Goal: Information Seeking & Learning: Find specific fact

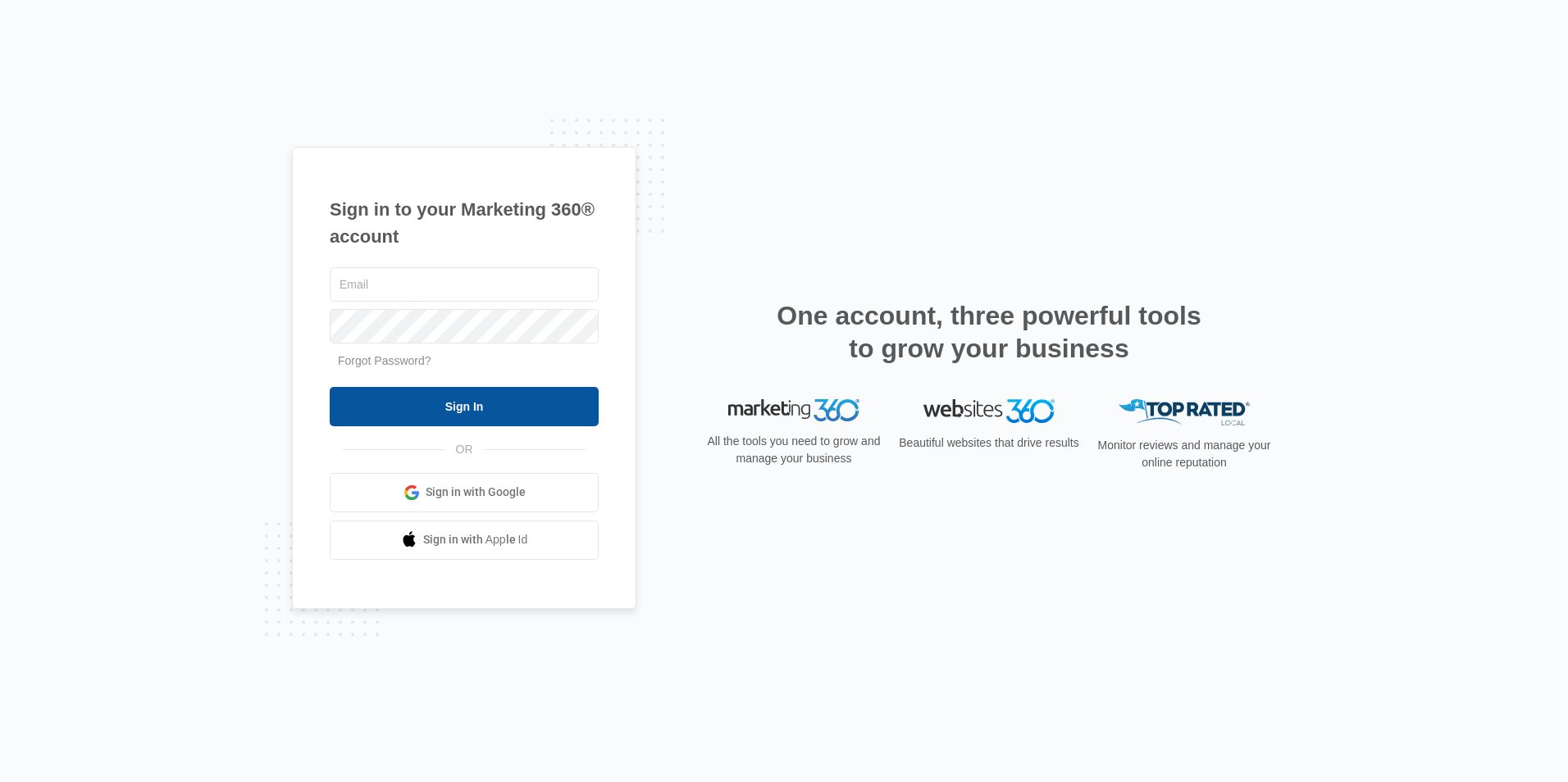
type input "cvassist@vintage-corp.com"
click at [407, 387] on input "Sign In" at bounding box center [465, 406] width 269 height 39
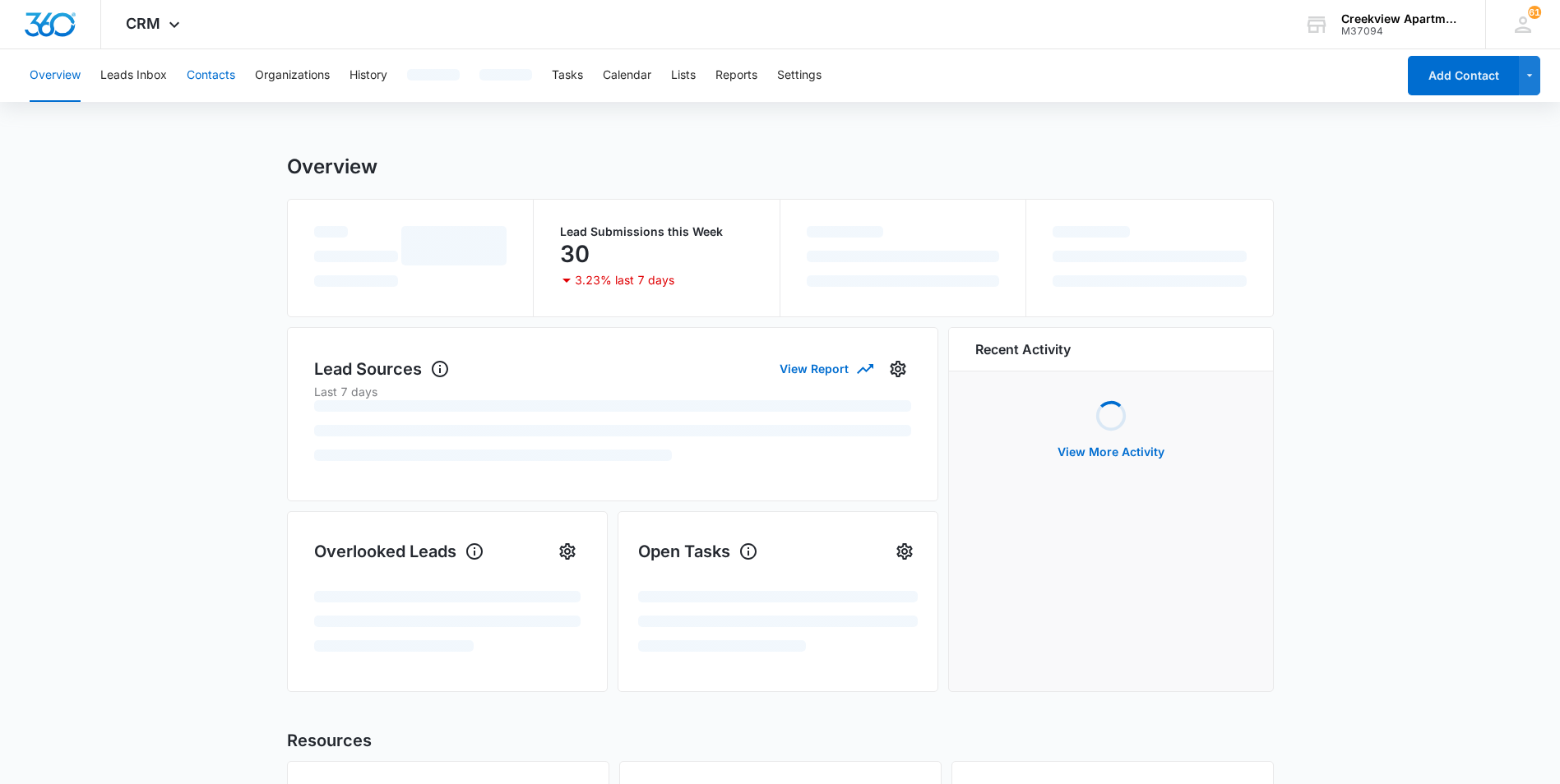
click at [205, 69] on button "Contacts" at bounding box center [210, 75] width 49 height 52
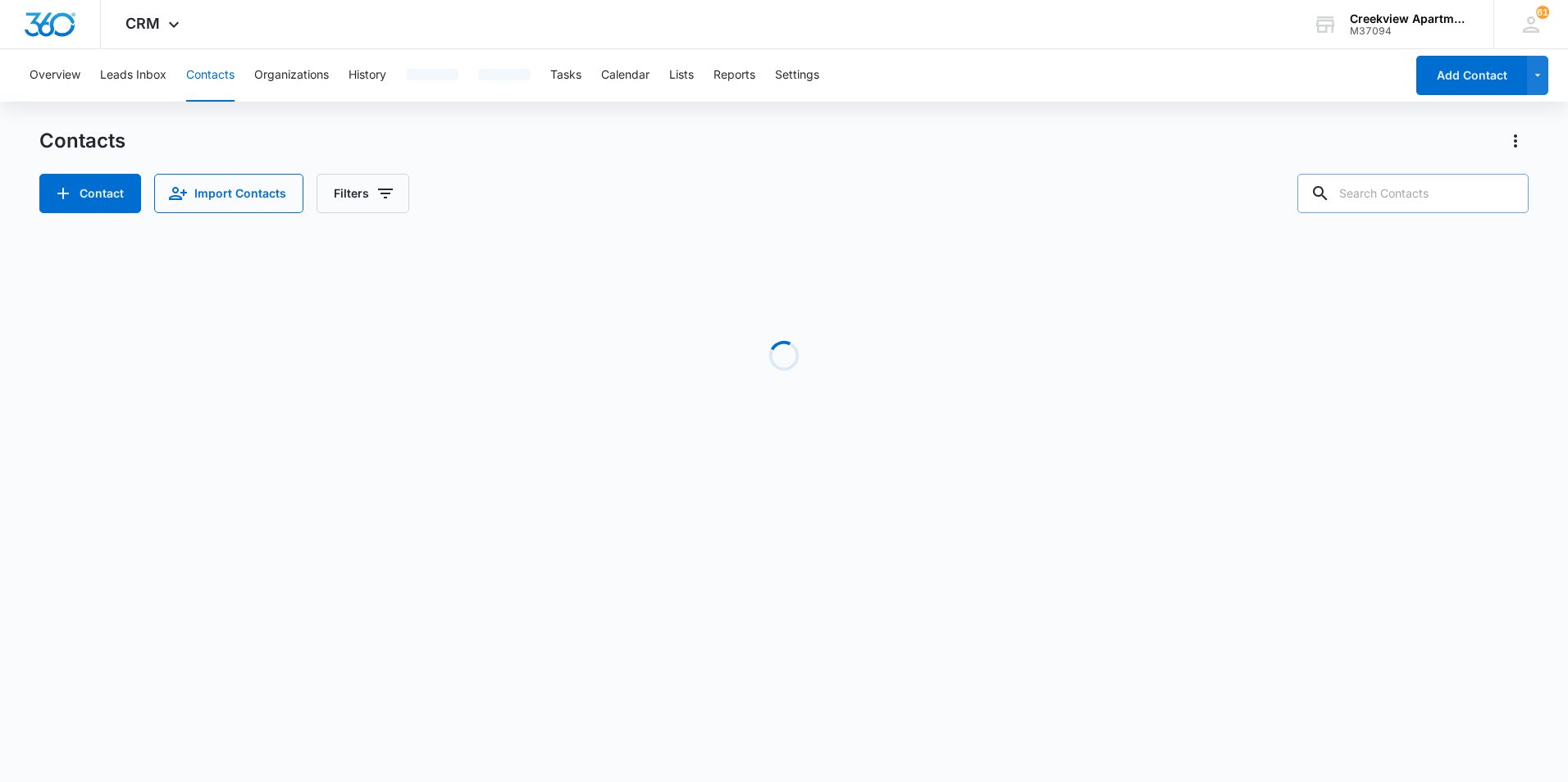
click at [1448, 188] on input "text" at bounding box center [1412, 193] width 231 height 39
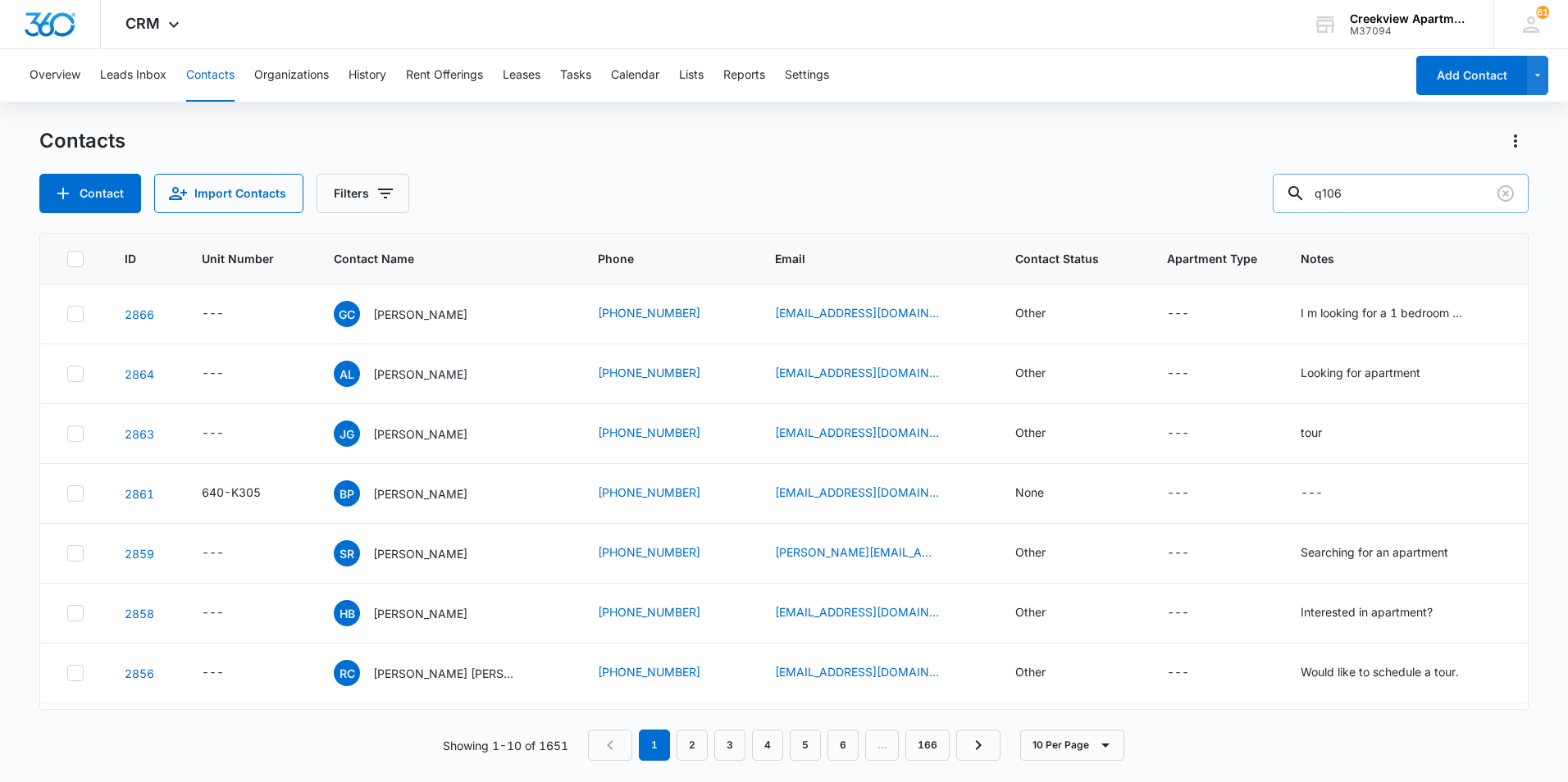
type input "q106"
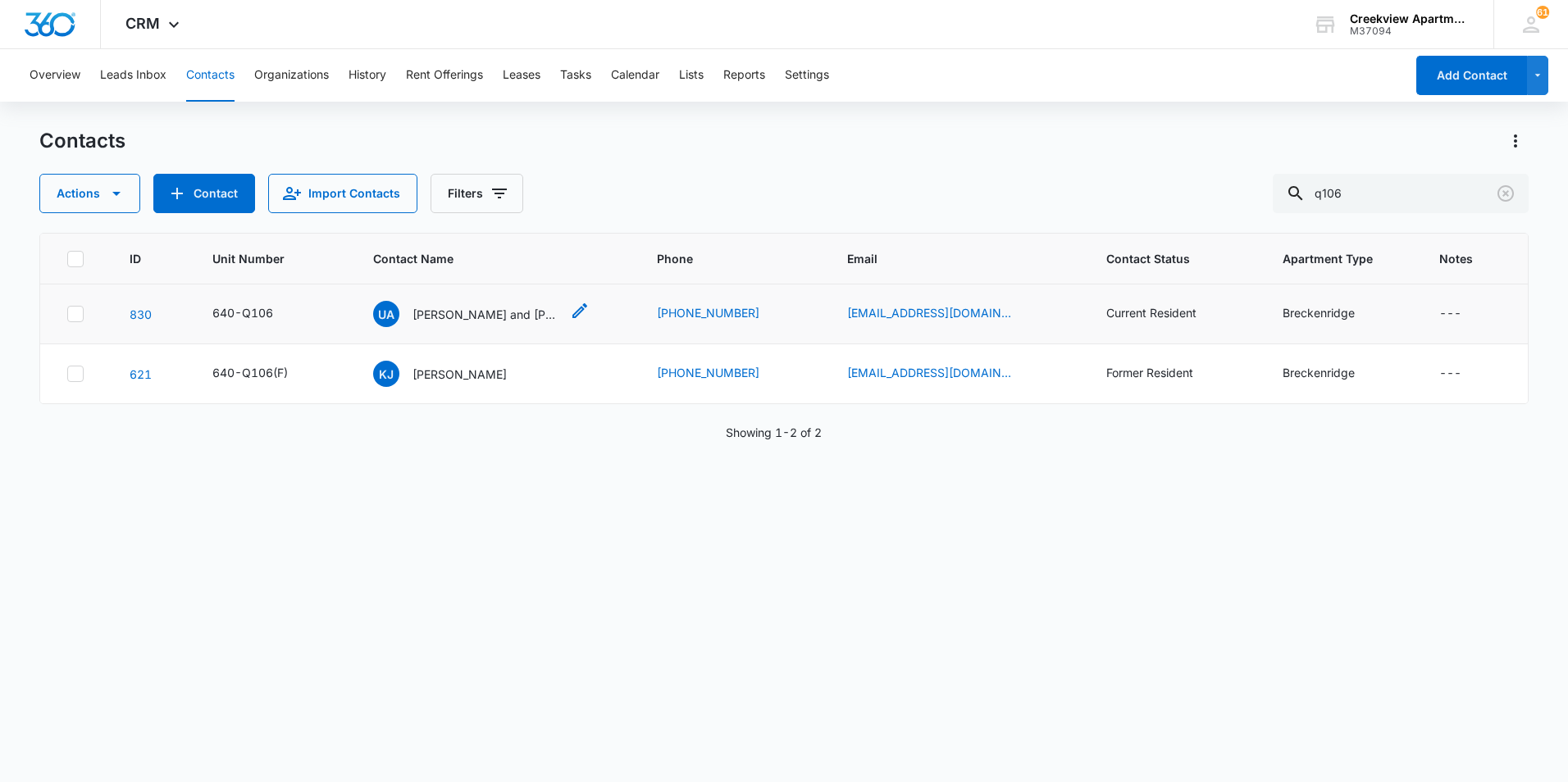
click at [522, 319] on p "[PERSON_NAME] and [PERSON_NAME]" at bounding box center [486, 314] width 148 height 17
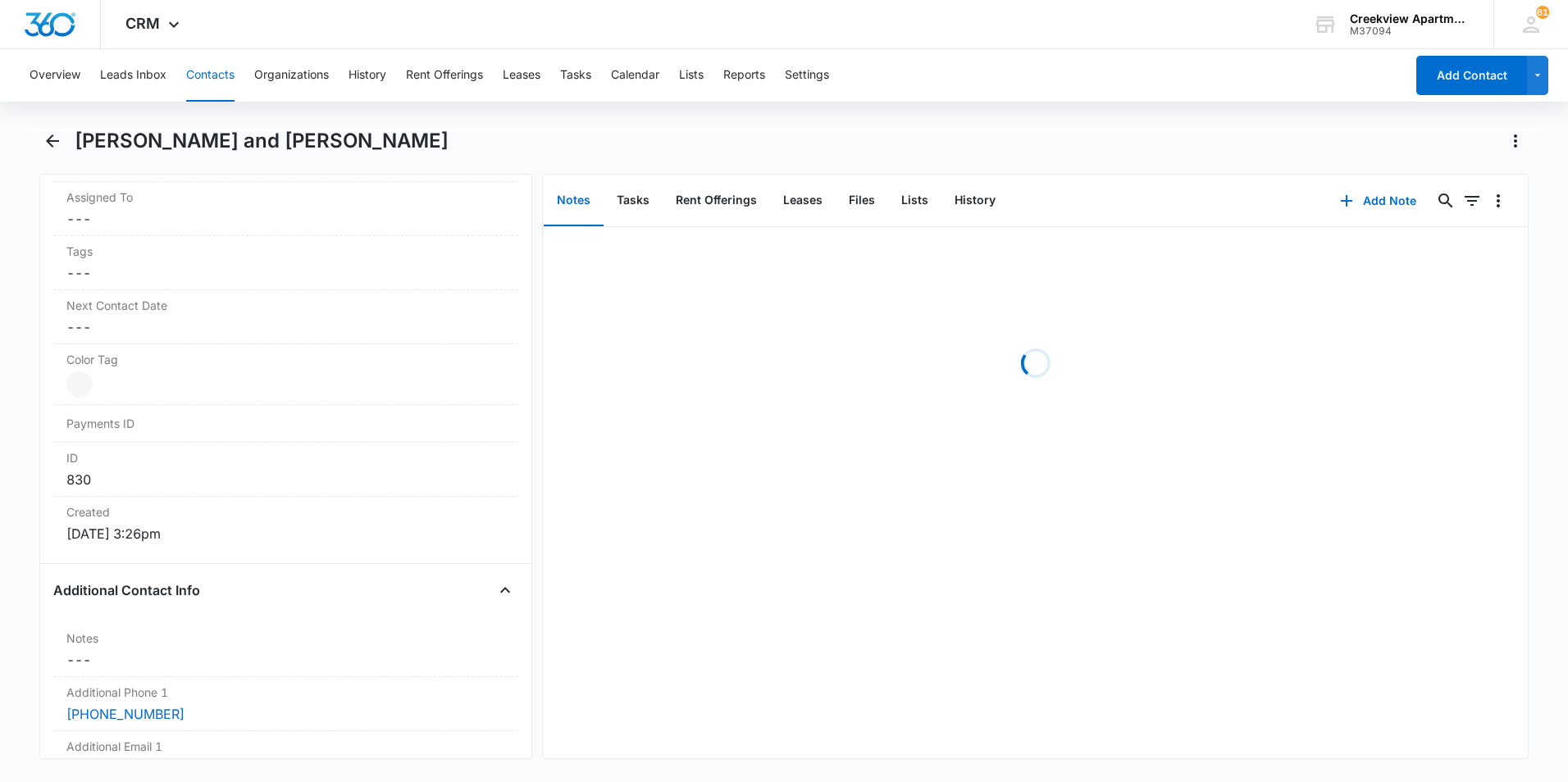
scroll to position [1230, 0]
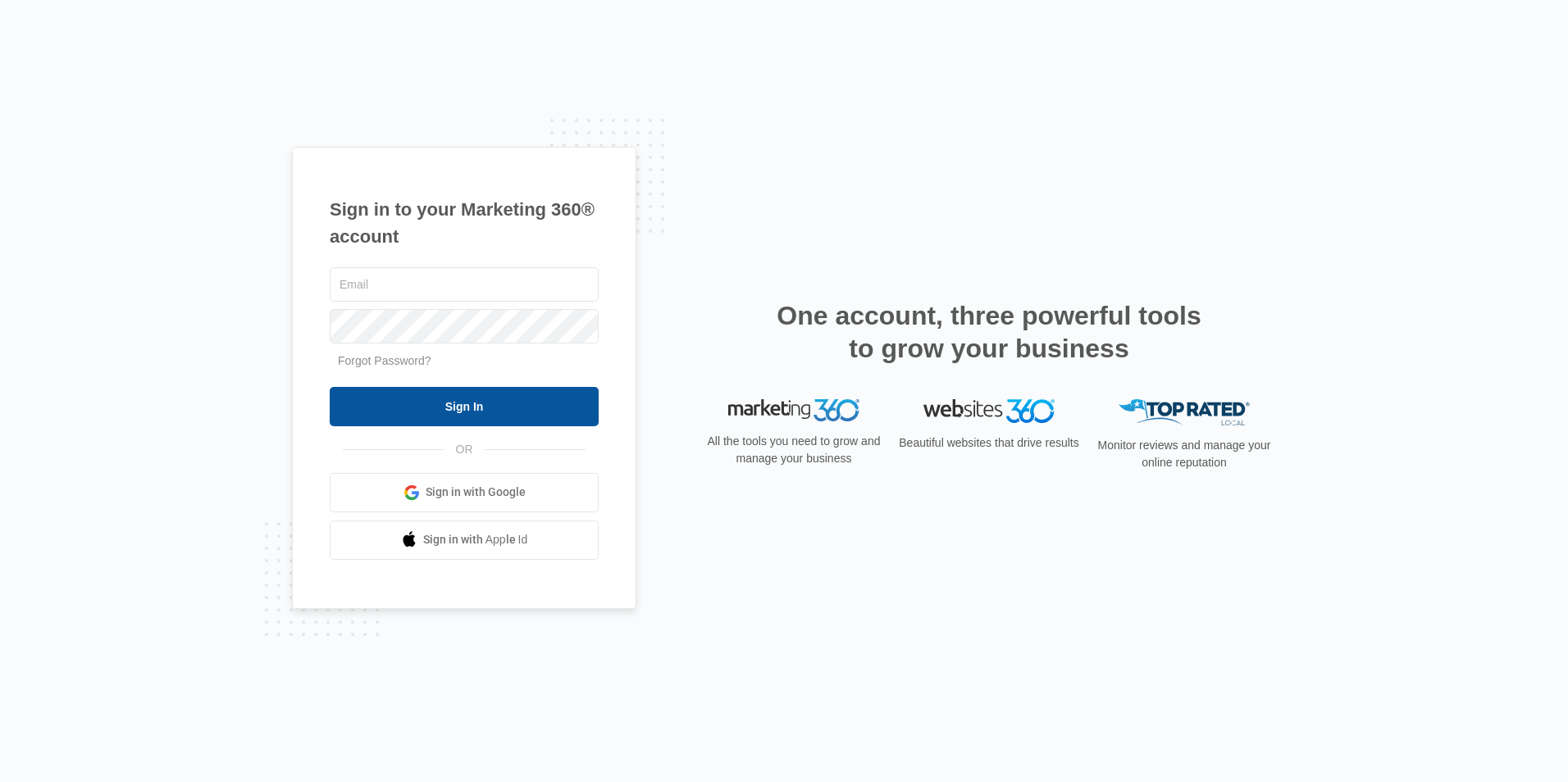
type input "[EMAIL_ADDRESS][DOMAIN_NAME]"
click at [440, 402] on input "Sign In" at bounding box center [465, 406] width 269 height 39
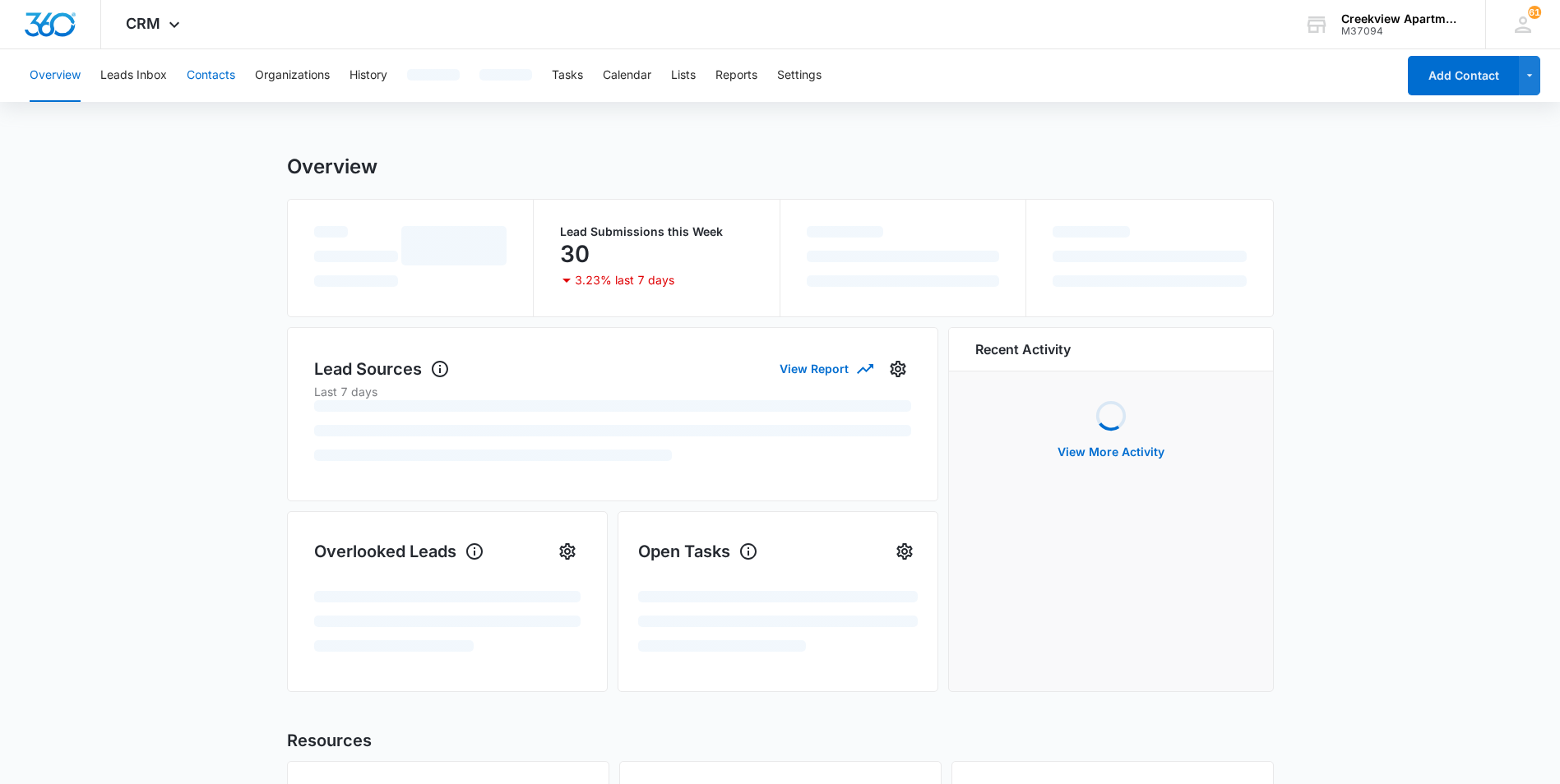
click at [187, 67] on button "Contacts" at bounding box center [210, 75] width 49 height 52
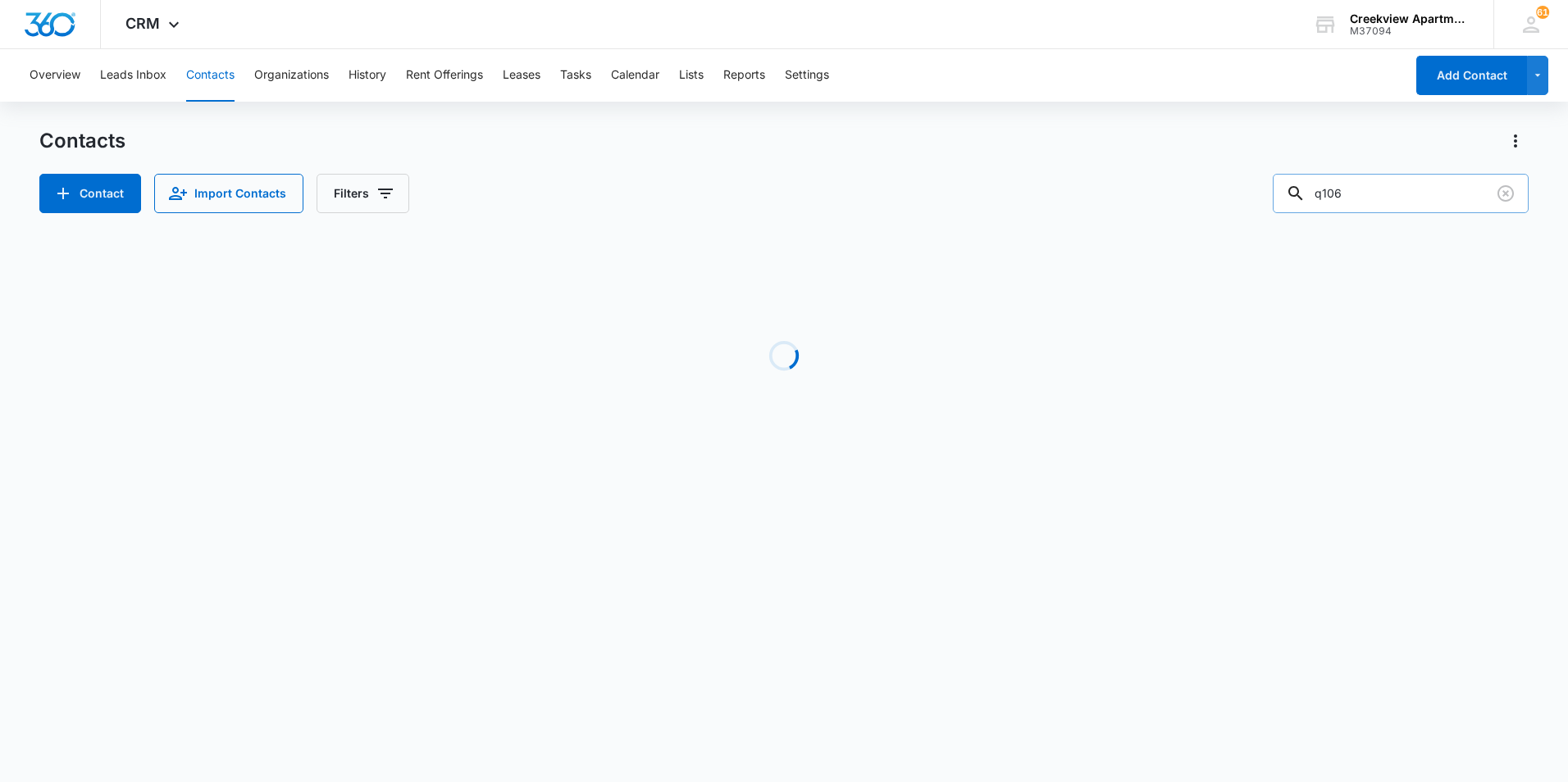
drag, startPoint x: 1364, startPoint y: 188, endPoint x: 1291, endPoint y: 201, distance: 74.1
click at [1290, 201] on input "q106" at bounding box center [1400, 193] width 256 height 39
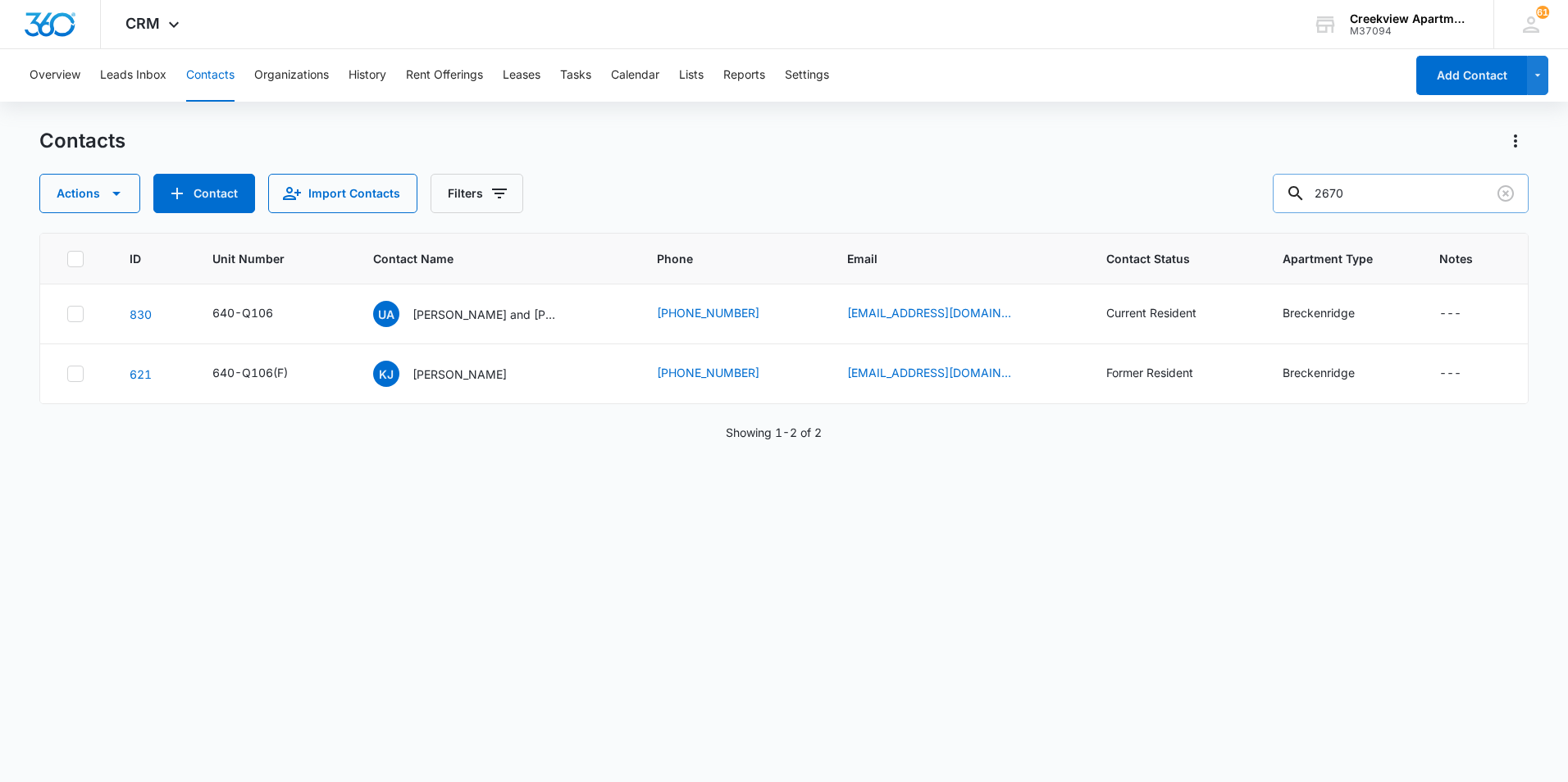
type input "2670"
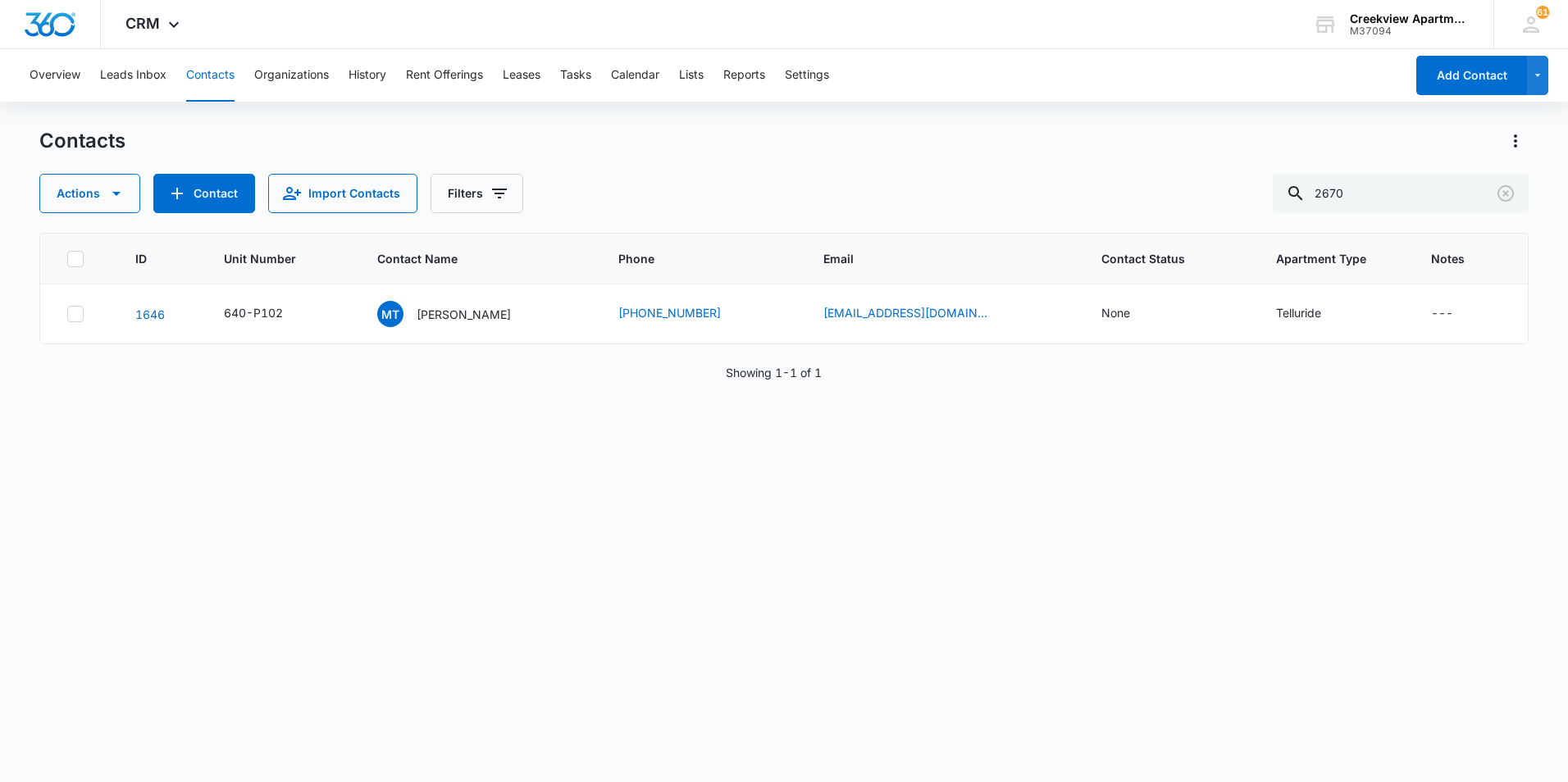
click at [554, 191] on div "Actions Contact Import Contacts Filters 2670" at bounding box center [783, 193] width 1489 height 39
